Goal: Information Seeking & Learning: Learn about a topic

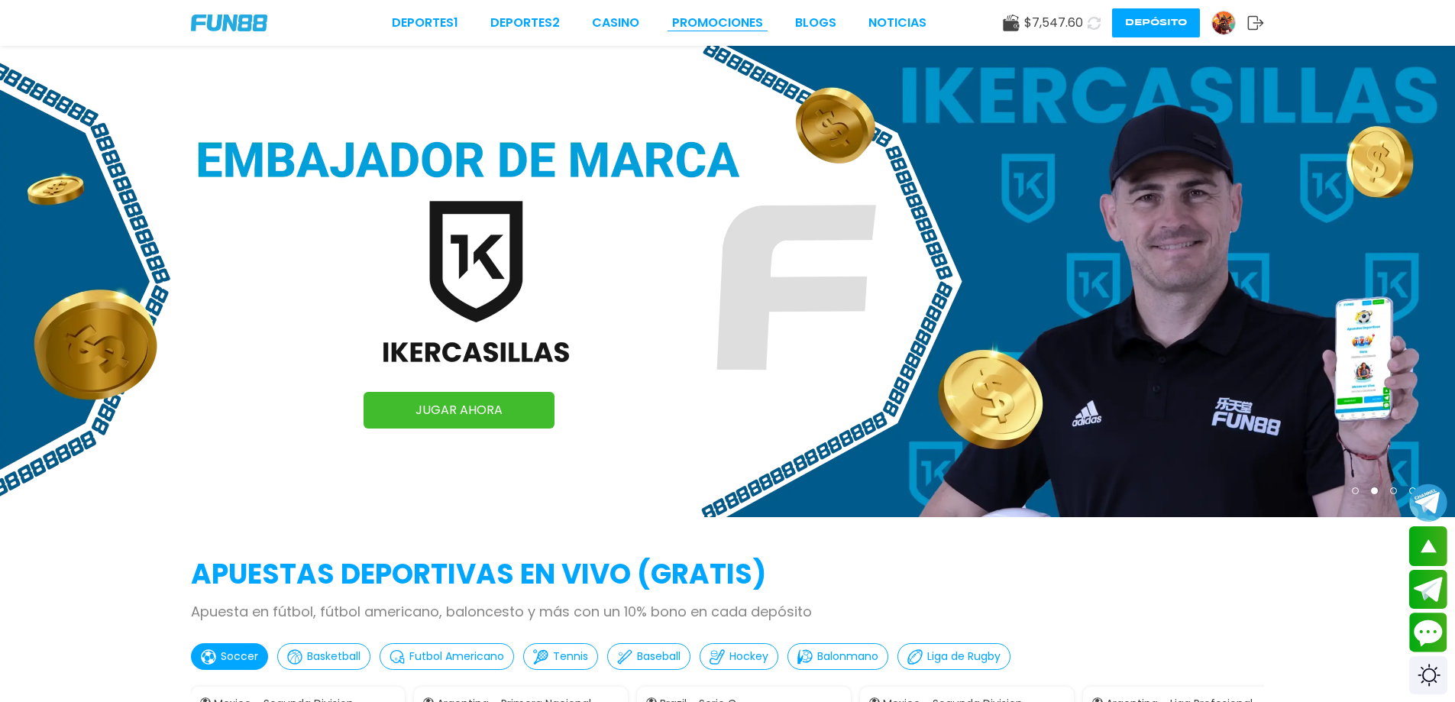
click at [696, 21] on link "Promociones" at bounding box center [717, 23] width 91 height 18
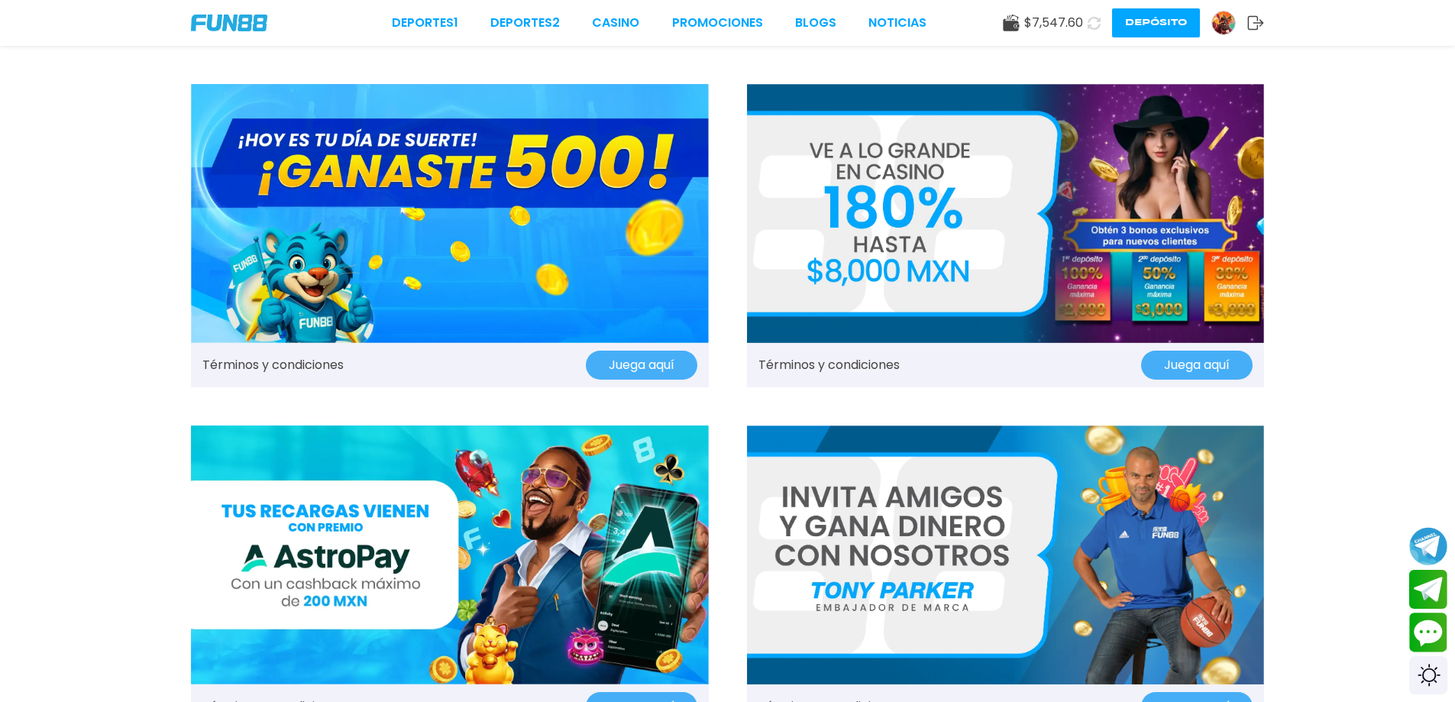
click at [561, 306] on img at bounding box center [450, 213] width 518 height 259
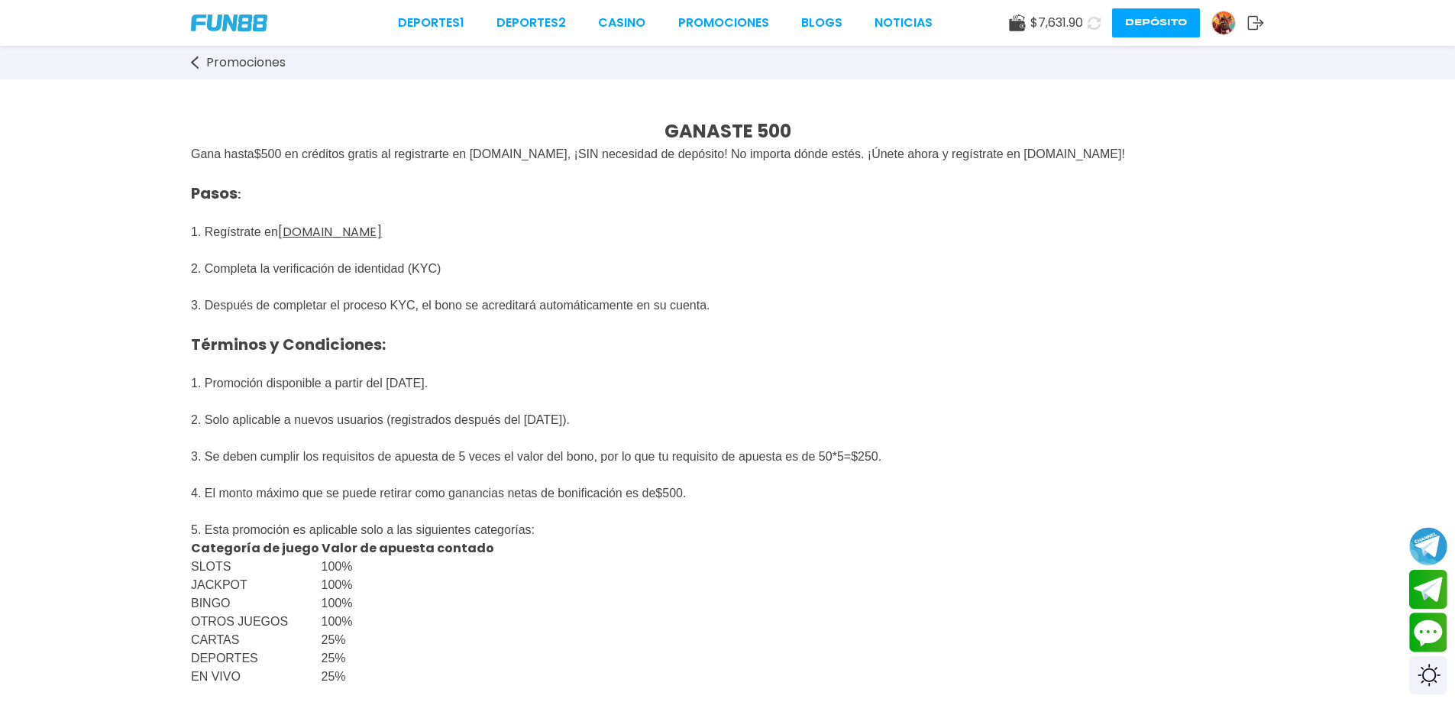
drag, startPoint x: 636, startPoint y: 430, endPoint x: 414, endPoint y: 431, distance: 221.5
click at [414, 431] on p "Pasos : 1. Regístrate en [DOMAIN_NAME] 2. Completa la verificación de identidad…" at bounding box center [727, 314] width 1073 height 303
click at [756, 355] on p "Pasos : 1. Regístrate en [DOMAIN_NAME] 2. Completa la verificación de identidad…" at bounding box center [727, 314] width 1073 height 303
click at [717, 22] on link "Promociones" at bounding box center [723, 23] width 91 height 18
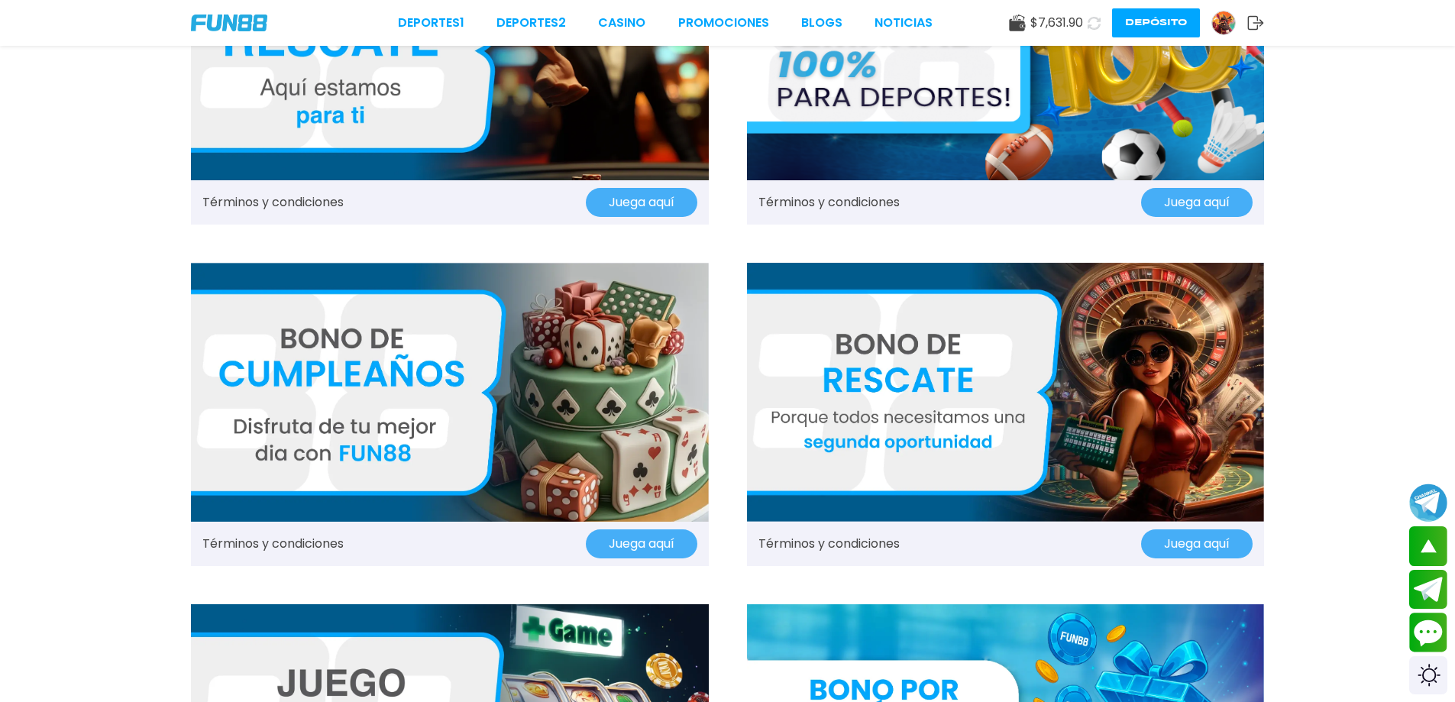
scroll to position [1833, 0]
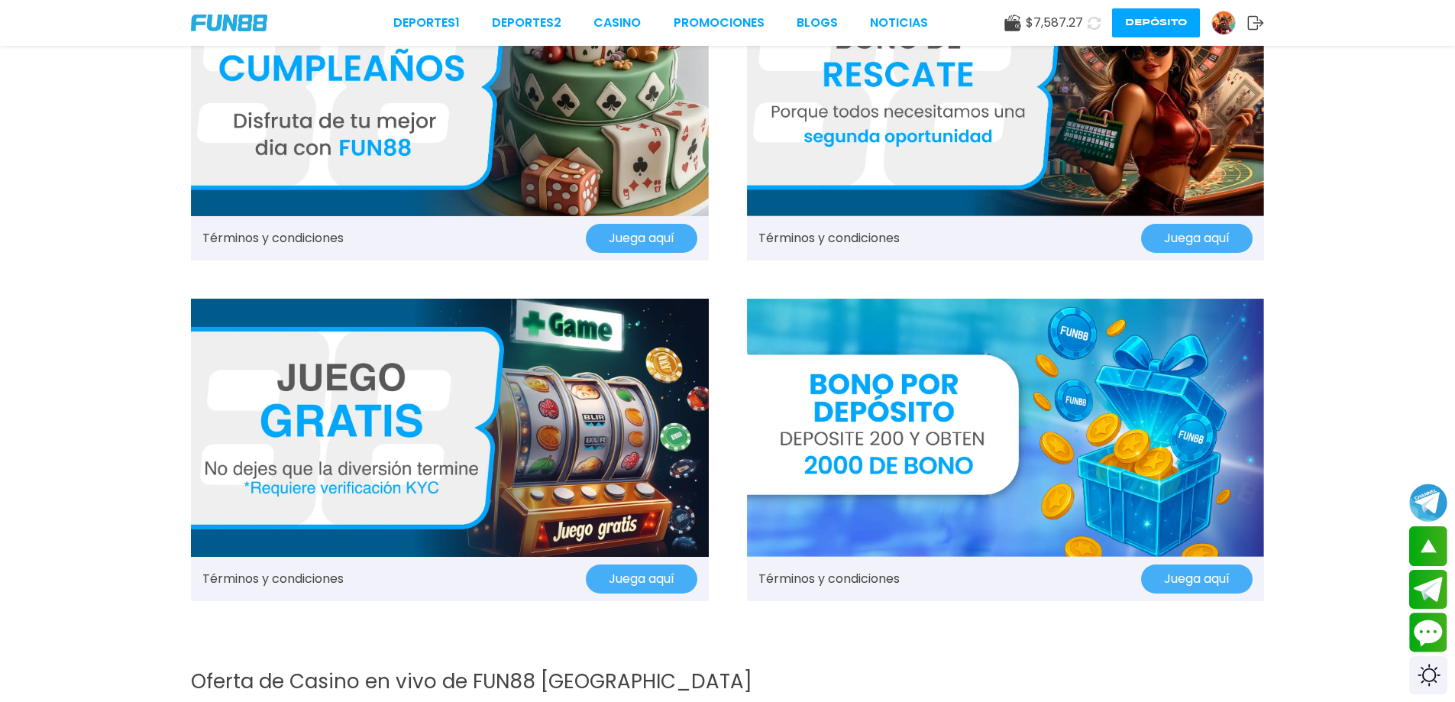
click at [972, 422] on img at bounding box center [1006, 428] width 518 height 259
